Goal: Task Accomplishment & Management: Complete application form

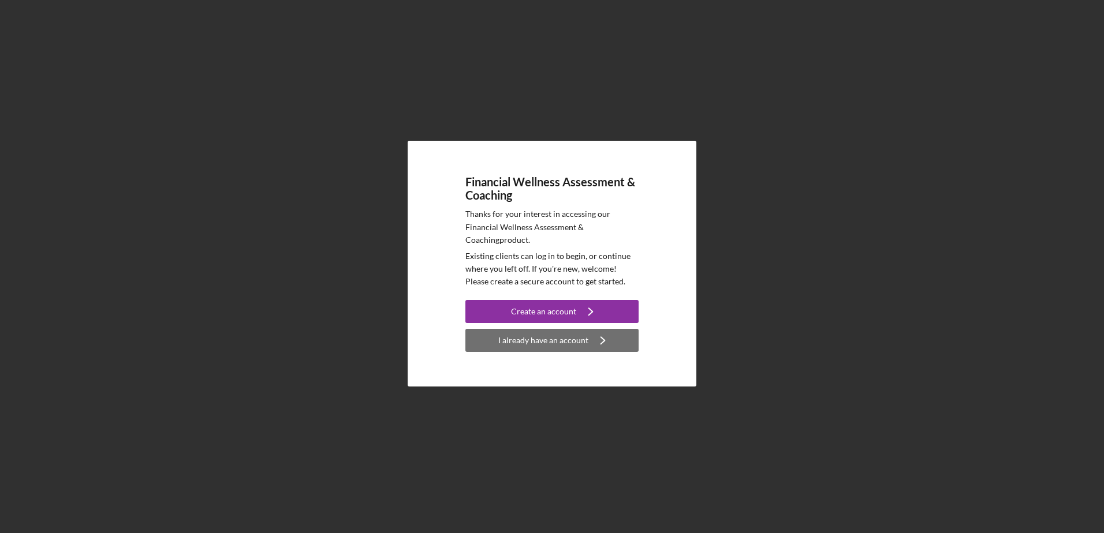
click at [572, 341] on div "I already have an account" at bounding box center [543, 340] width 90 height 23
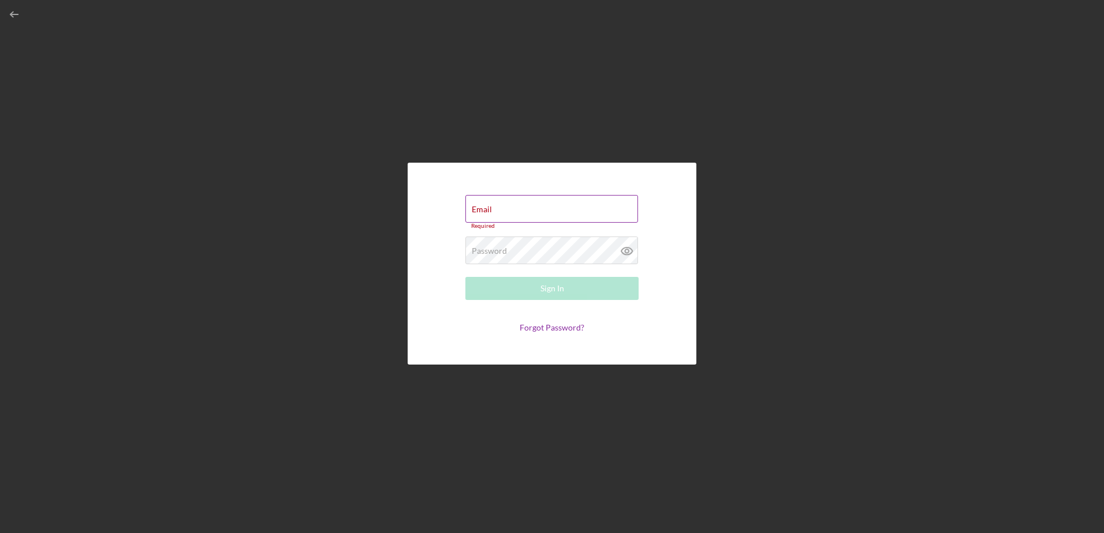
click at [534, 206] on div "Email Required" at bounding box center [551, 212] width 173 height 35
click at [586, 207] on div "Email Required" at bounding box center [551, 212] width 173 height 35
type input "[PERSON_NAME][EMAIL_ADDRESS][PERSON_NAME][DOMAIN_NAME]"
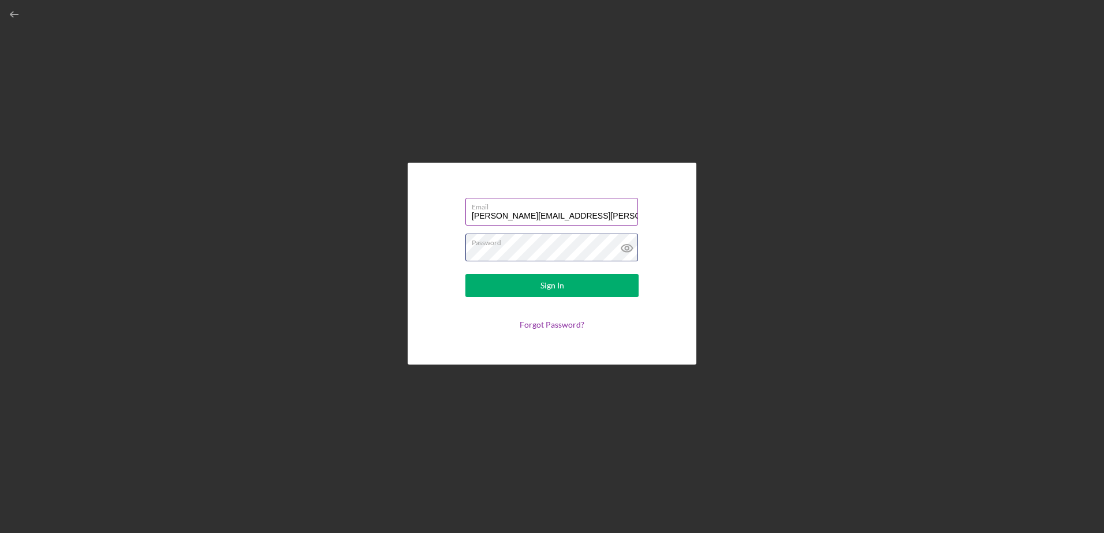
click at [465, 274] on button "Sign In" at bounding box center [551, 285] width 173 height 23
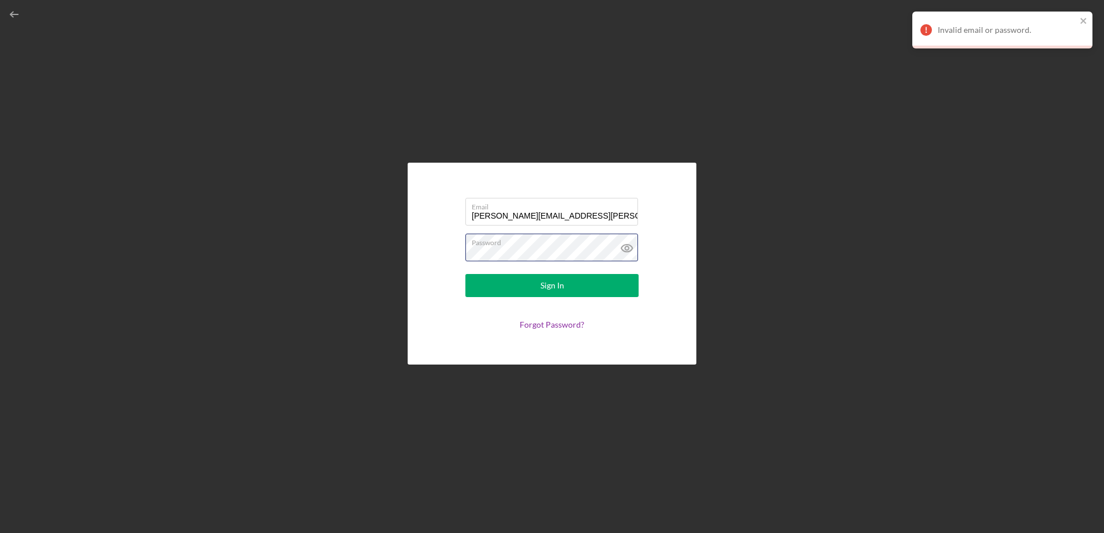
click at [408, 250] on div "Email [PERSON_NAME][EMAIL_ADDRESS][PERSON_NAME][DOMAIN_NAME] Password Sign In F…" at bounding box center [552, 264] width 289 height 202
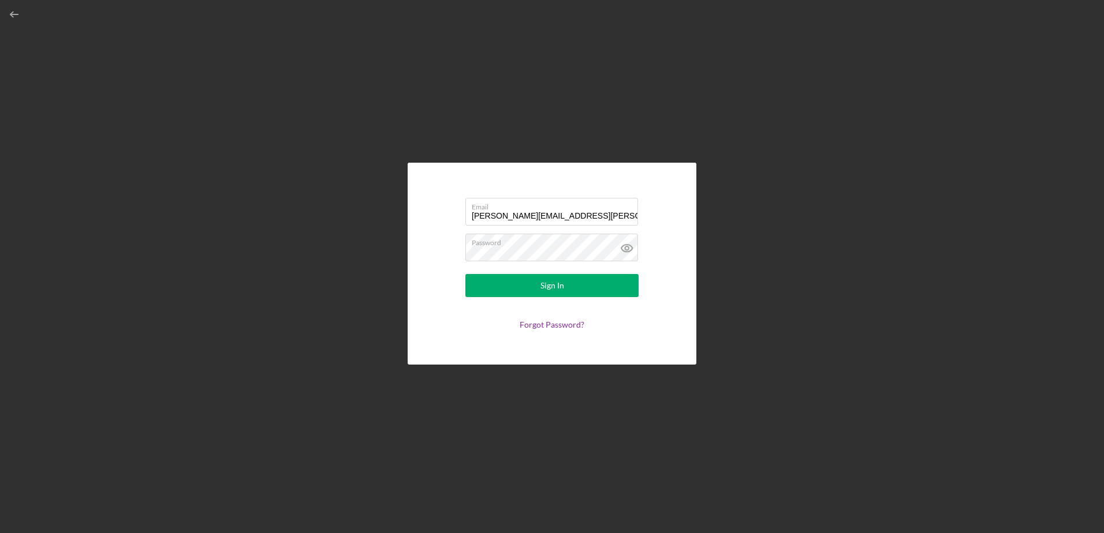
click at [428, 252] on div "Email [PERSON_NAME][EMAIL_ADDRESS][PERSON_NAME][DOMAIN_NAME] Password Sign In F…" at bounding box center [552, 264] width 289 height 202
click at [465, 274] on button "Sign In" at bounding box center [551, 285] width 173 height 23
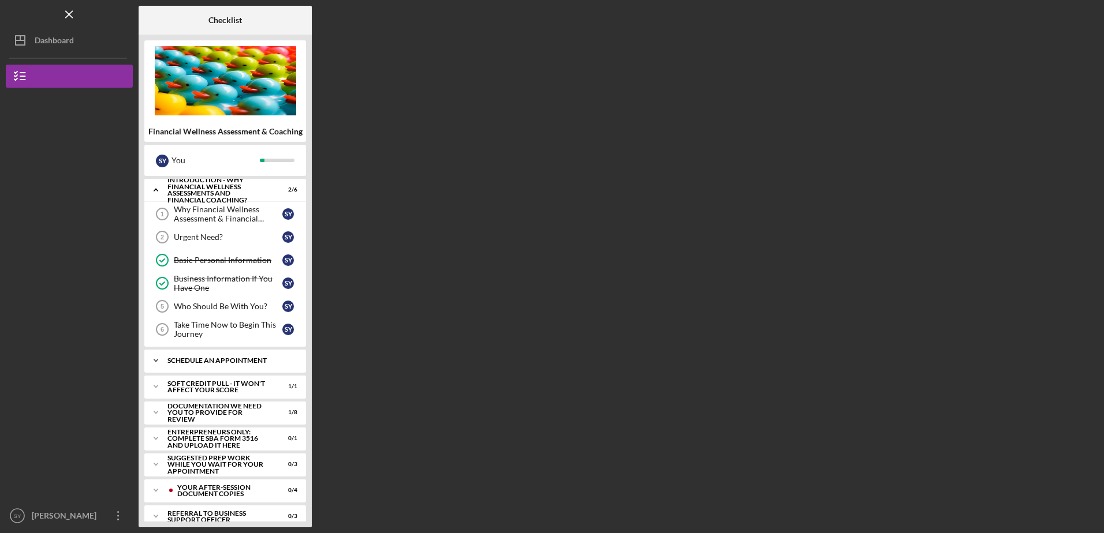
click at [237, 359] on div "Schedule An Appointment" at bounding box center [229, 360] width 124 height 7
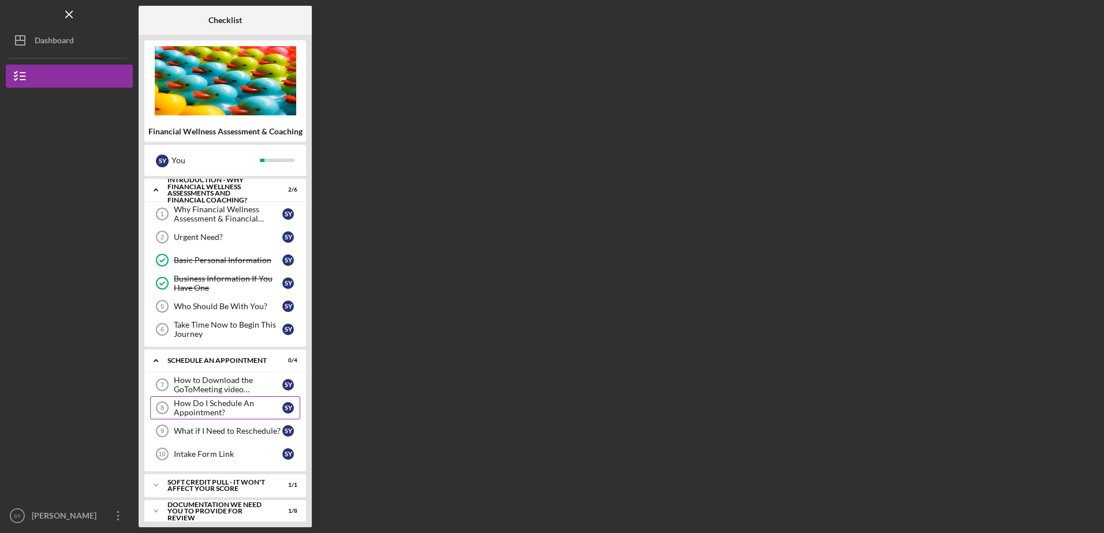
click at [208, 406] on div "How Do I Schedule An Appointment?" at bounding box center [228, 408] width 109 height 18
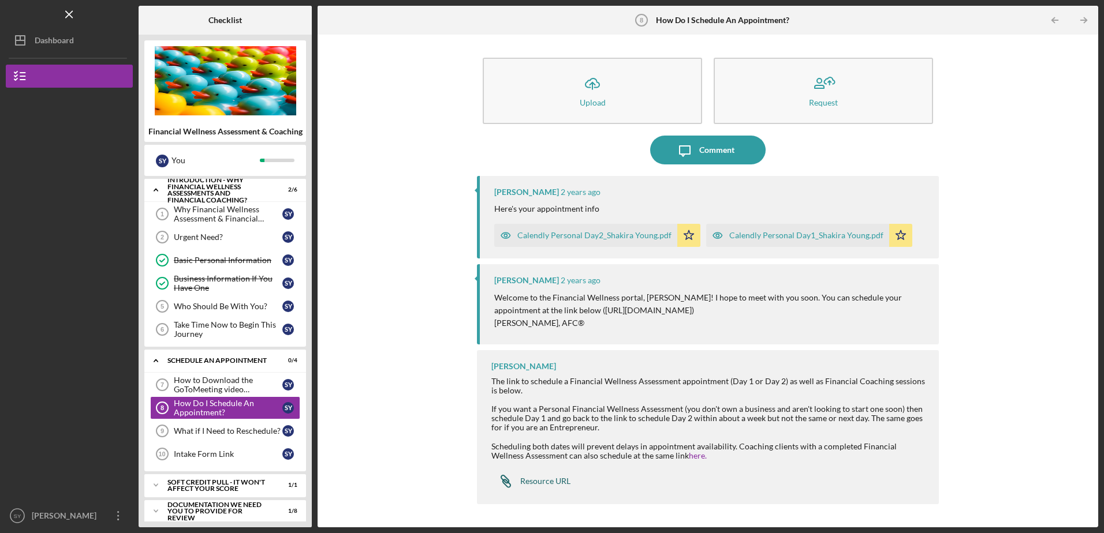
click at [552, 480] on div "Resource URL" at bounding box center [545, 481] width 50 height 9
